Goal: Task Accomplishment & Management: Manage account settings

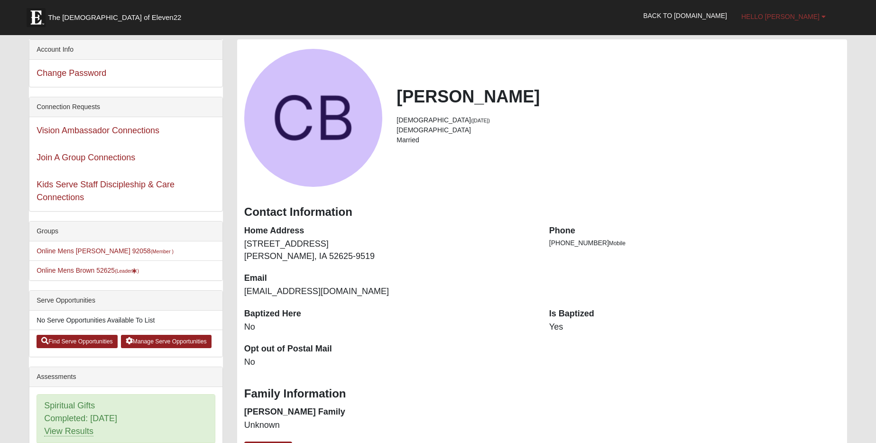
click at [800, 17] on span "Hello [PERSON_NAME]" at bounding box center [780, 17] width 78 height 8
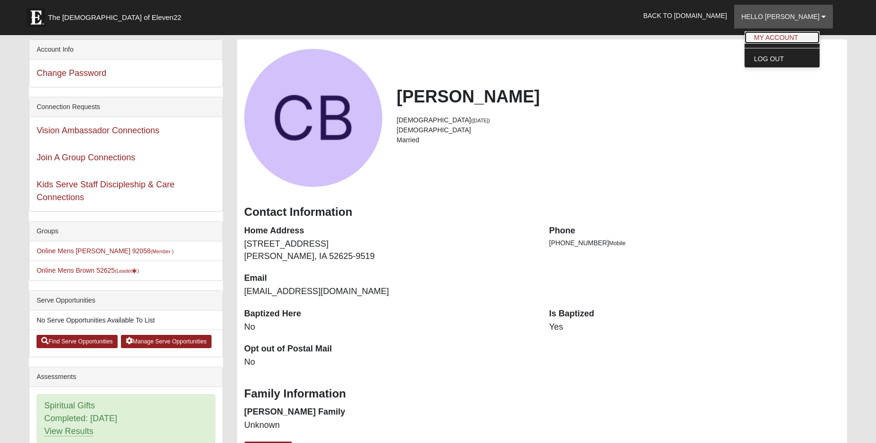
click at [796, 39] on link "My Account" at bounding box center [782, 37] width 75 height 12
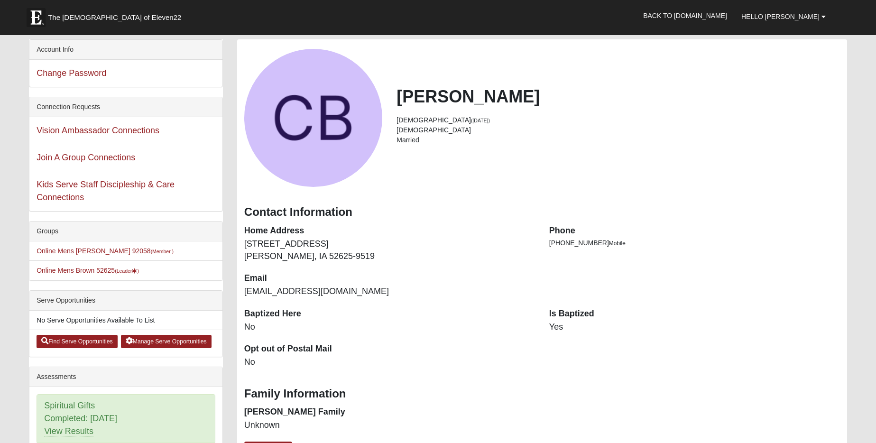
click at [422, 210] on h3 "Contact Information" at bounding box center [542, 212] width 596 height 14
